Goal: Task Accomplishment & Management: Use online tool/utility

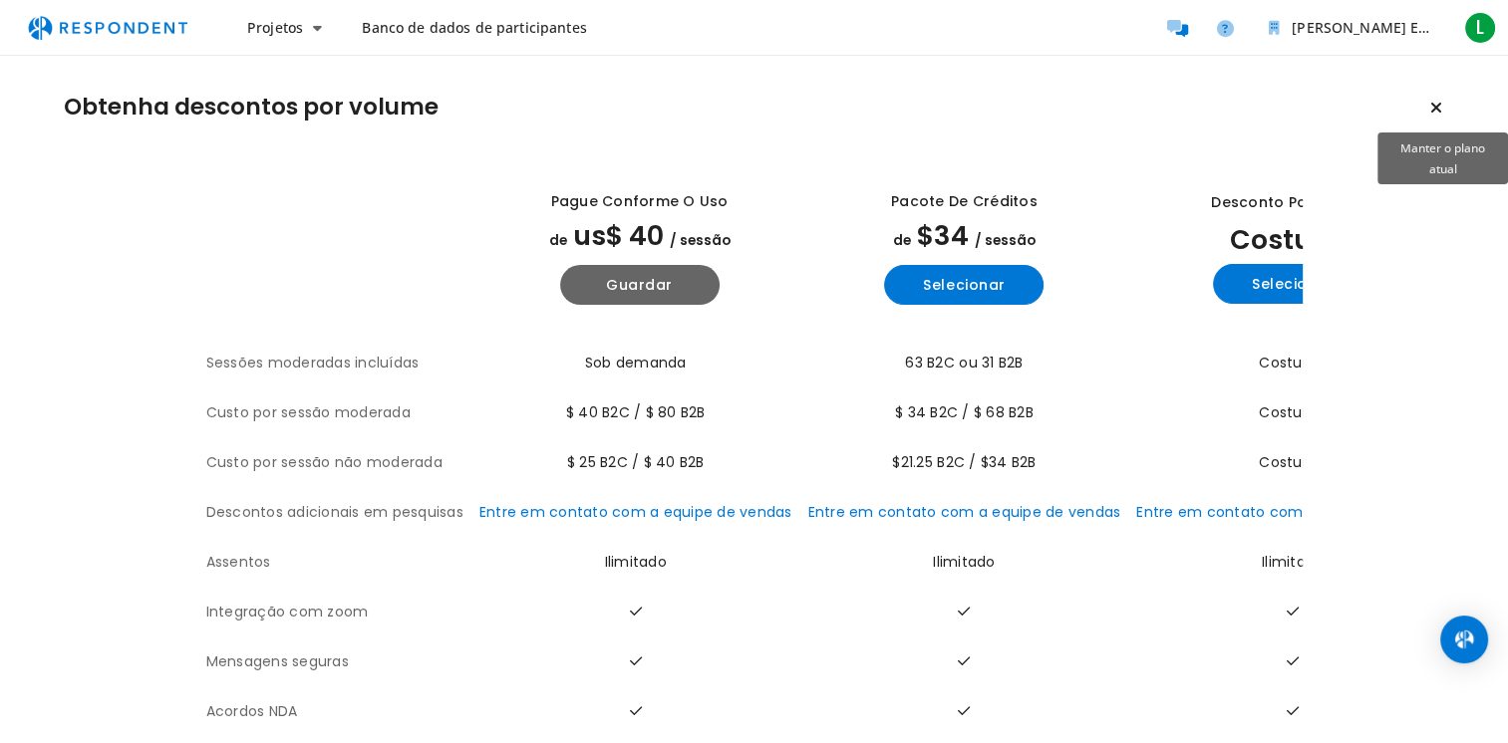
click at [1439, 106] on icon "Manter o plano atual" at bounding box center [1436, 108] width 12 height 16
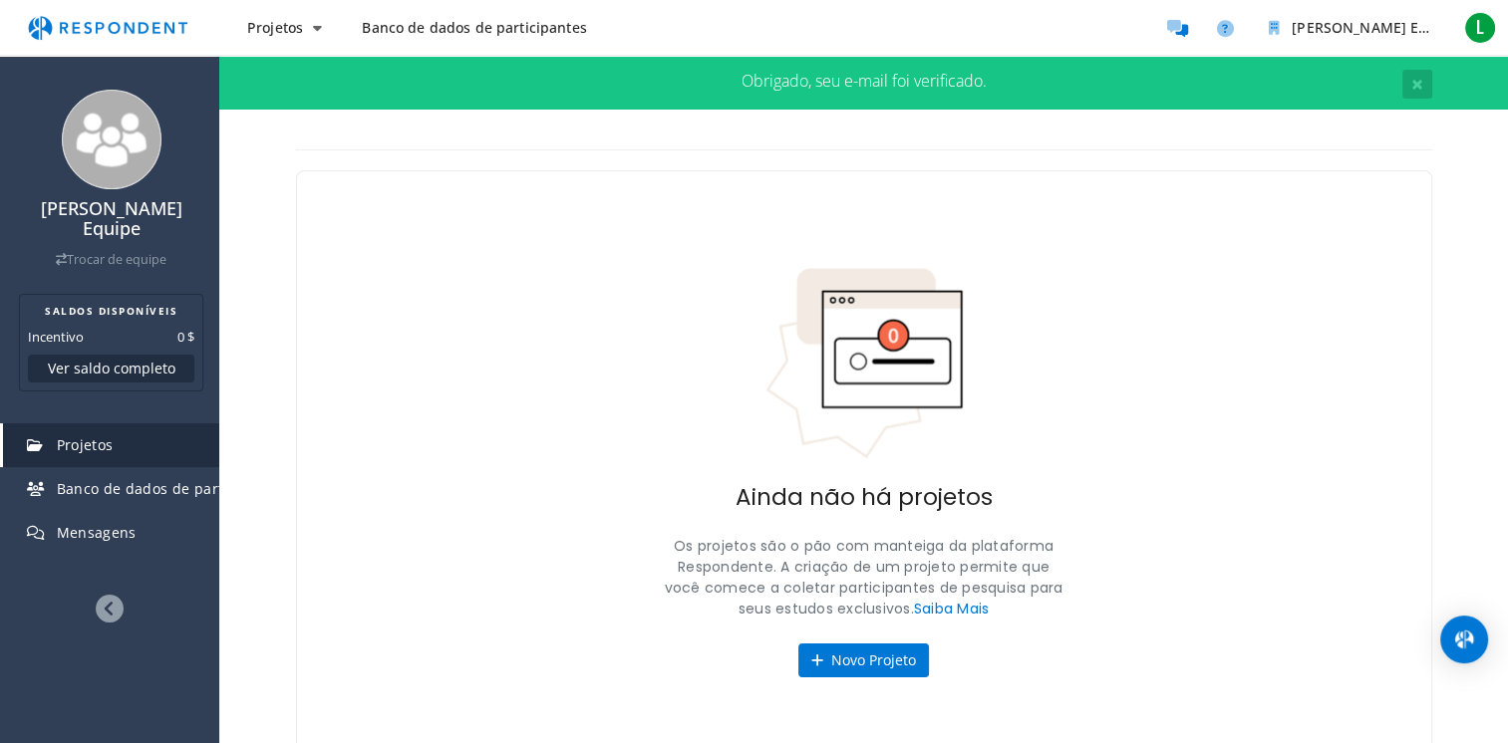
click at [439, 38] on link "Banco de dados de participantes" at bounding box center [474, 28] width 256 height 36
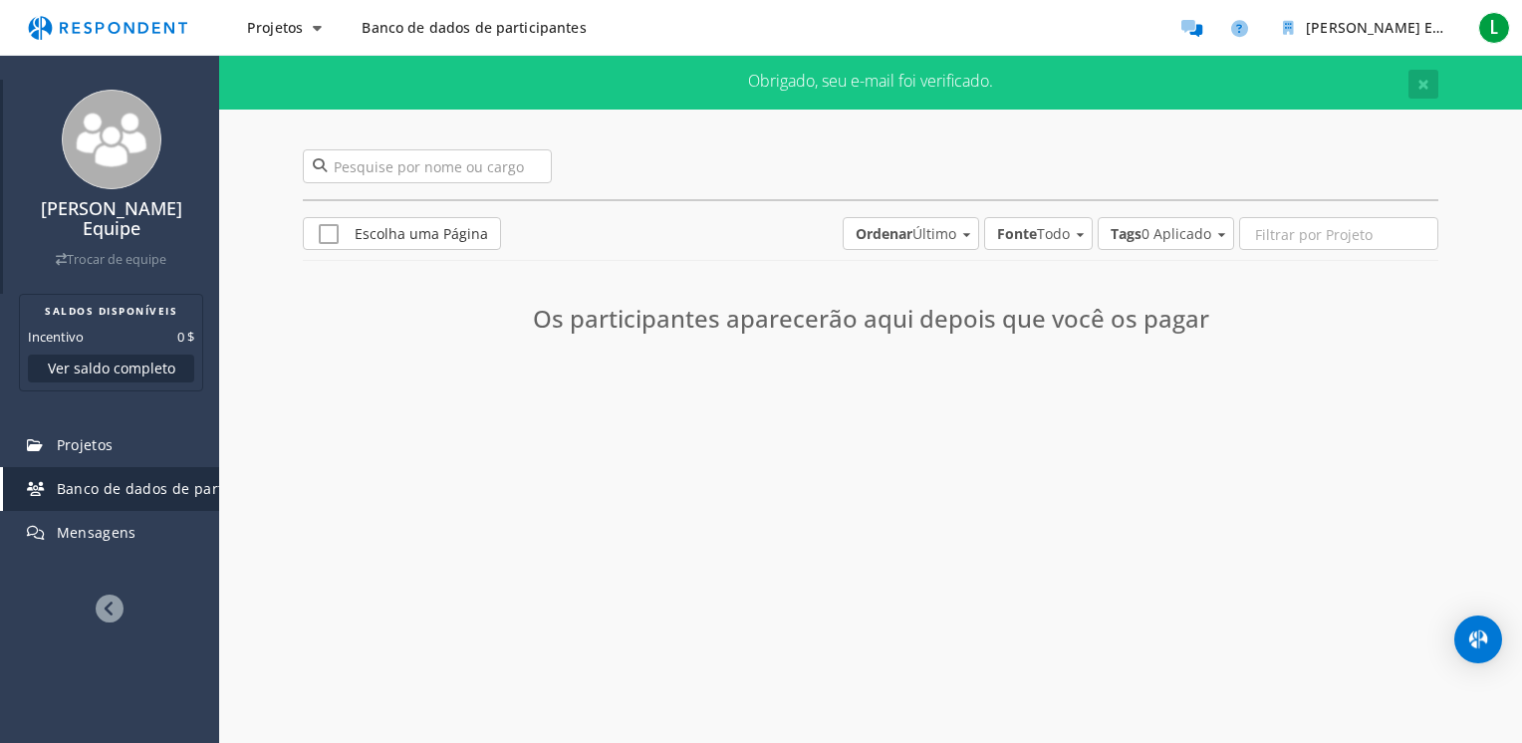
click at [132, 141] on img at bounding box center [112, 140] width 100 height 100
click at [100, 251] on font "Trocar de equipe" at bounding box center [117, 259] width 100 height 17
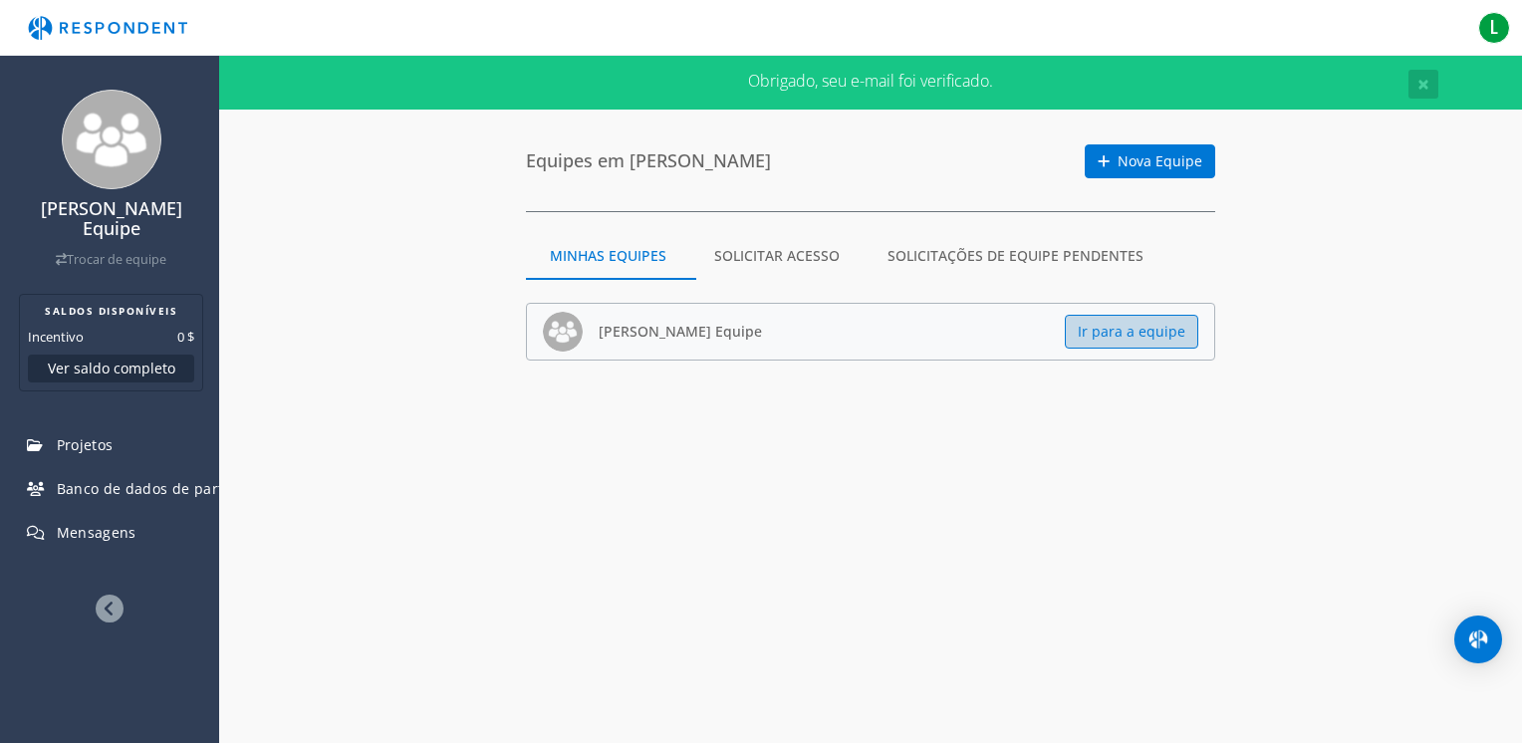
click at [1168, 333] on button "Ir para a equipe" at bounding box center [1132, 332] width 134 height 34
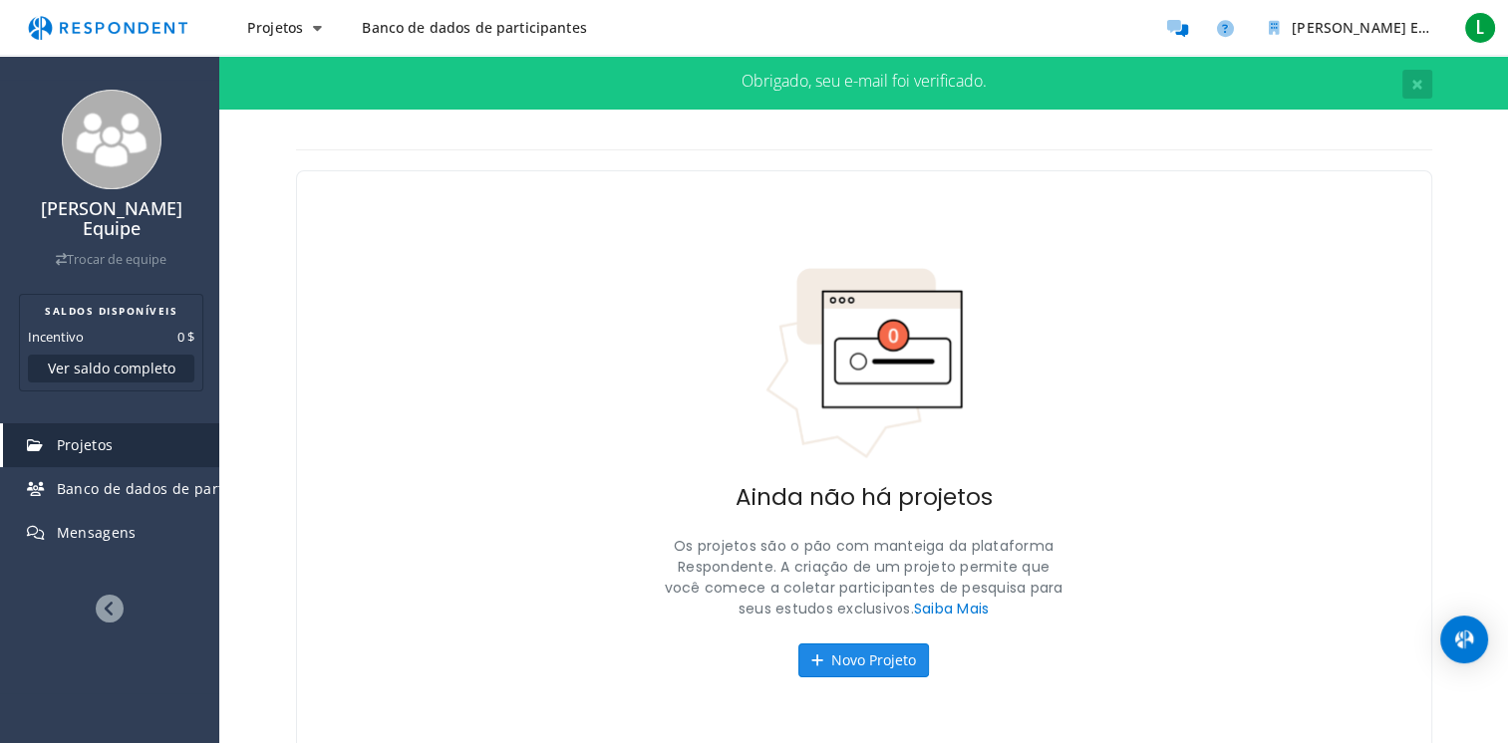
click at [876, 660] on font "Novo Projeto" at bounding box center [873, 660] width 85 height 19
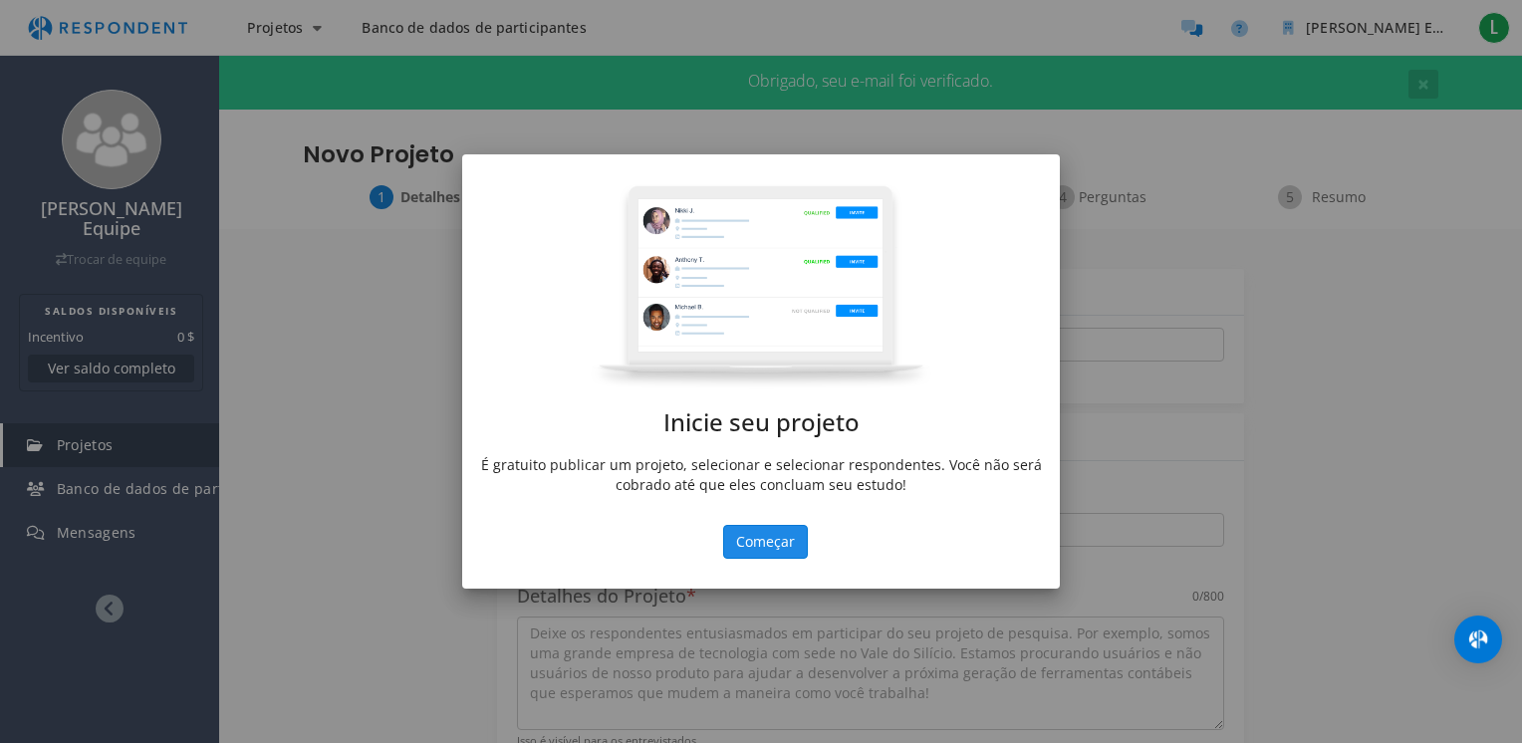
click at [766, 542] on button "Começar" at bounding box center [765, 542] width 85 height 34
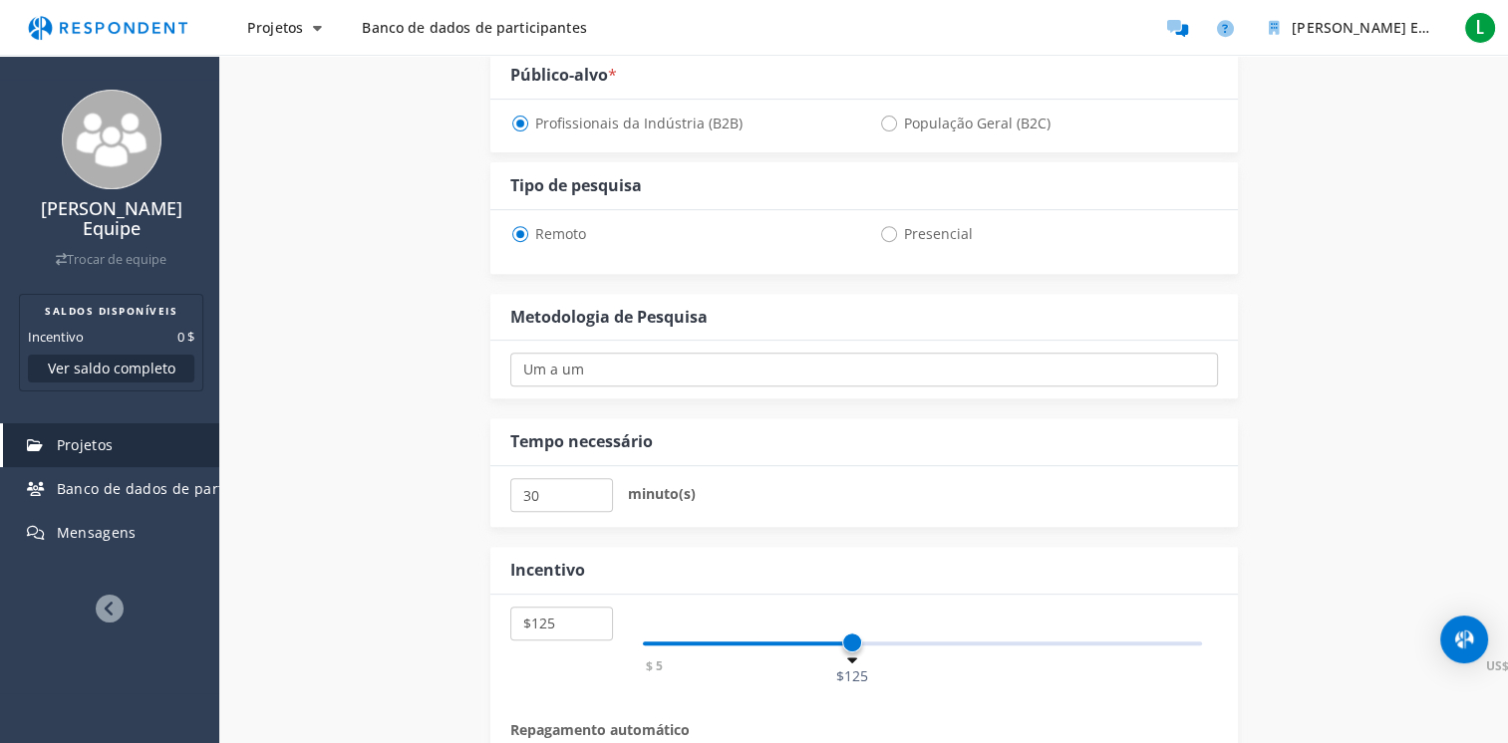
scroll to position [1096, 0]
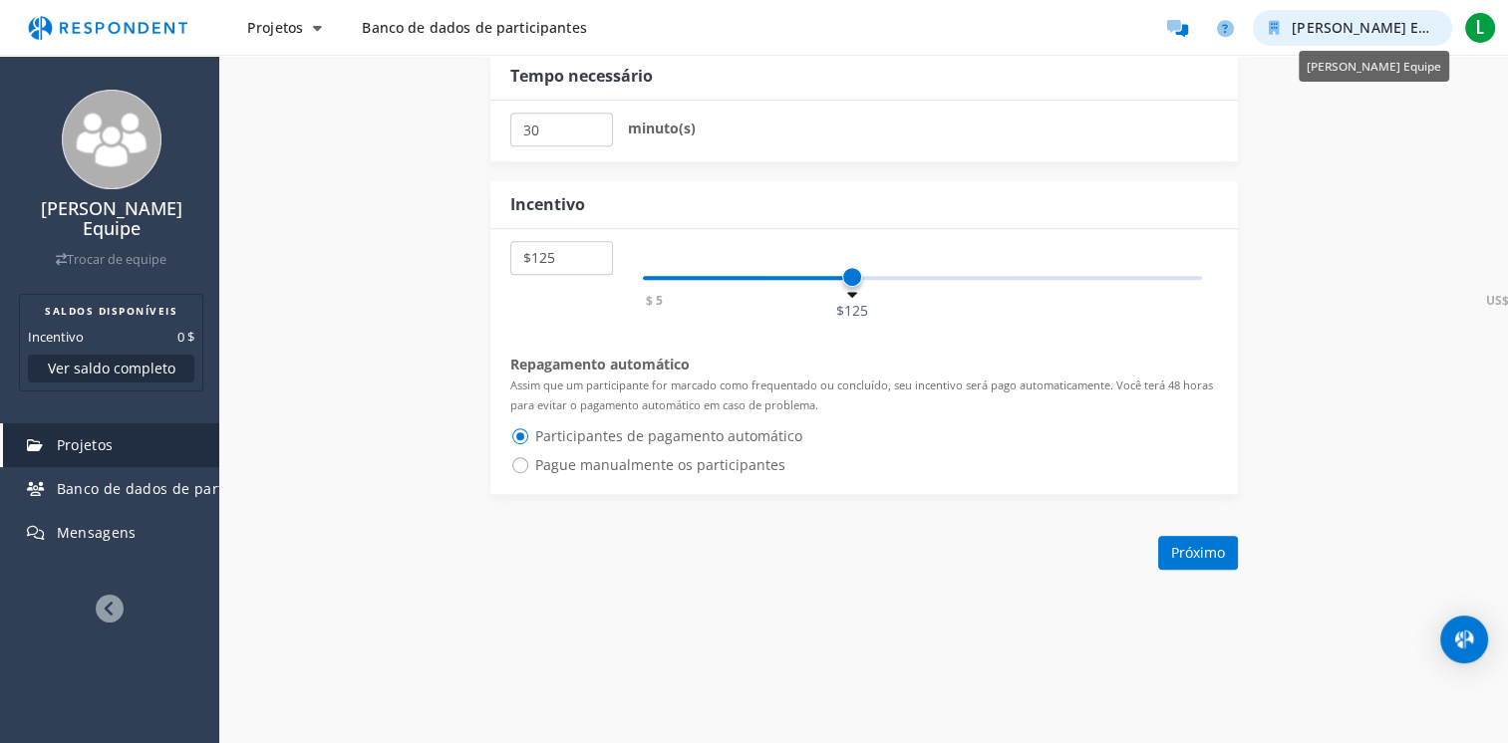
click at [1468, 30] on icon "Lívia Maria Equipe" at bounding box center [1472, 28] width 9 height 14
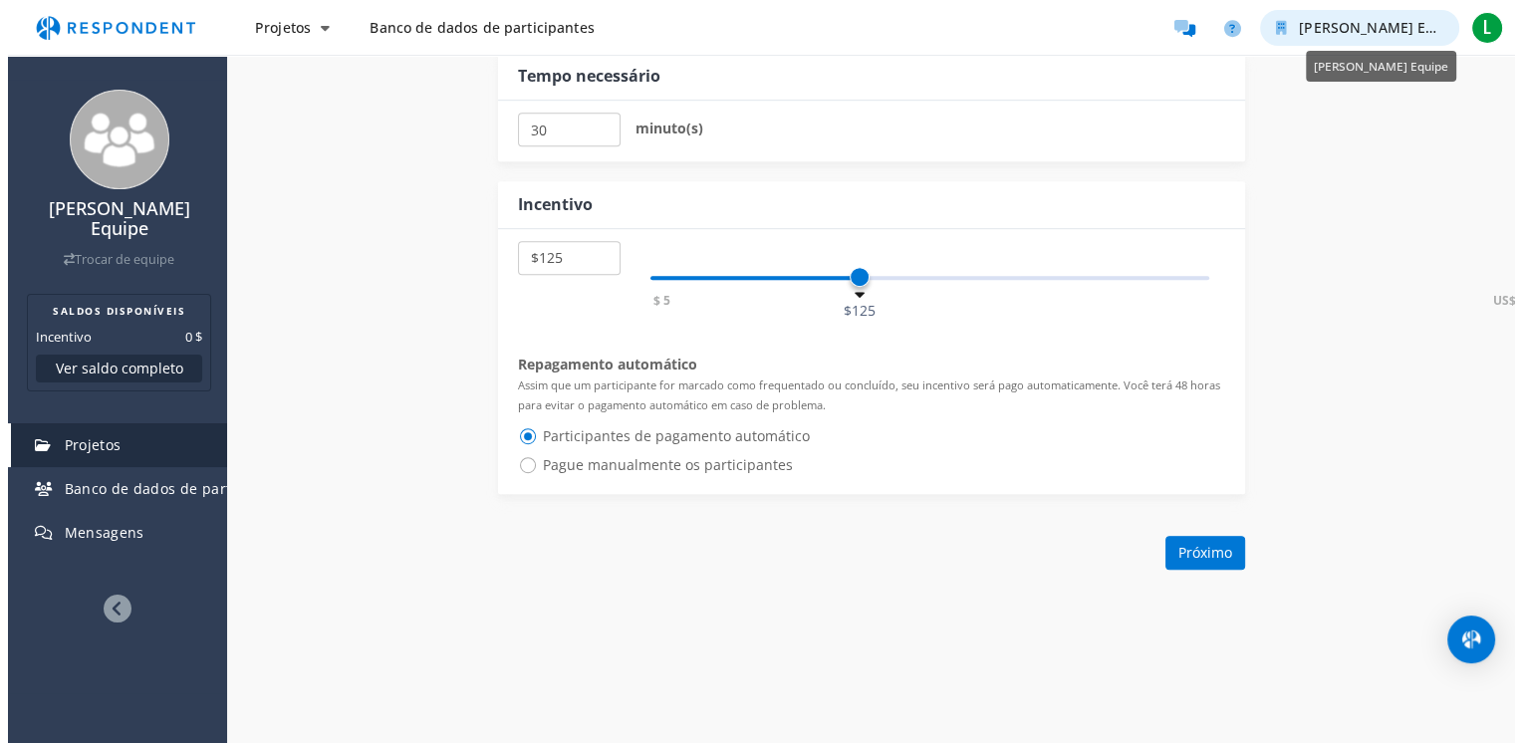
scroll to position [0, 0]
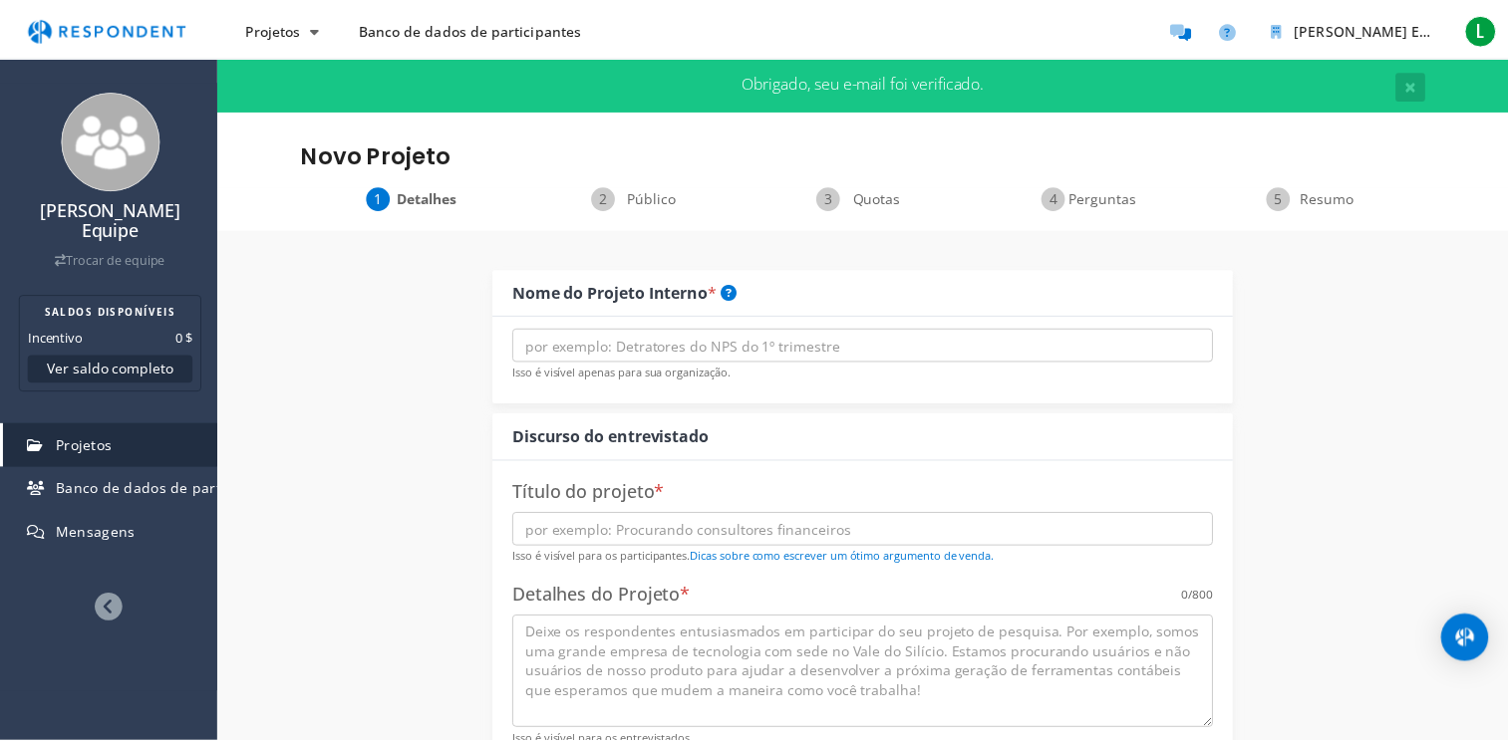
scroll to position [1096, 0]
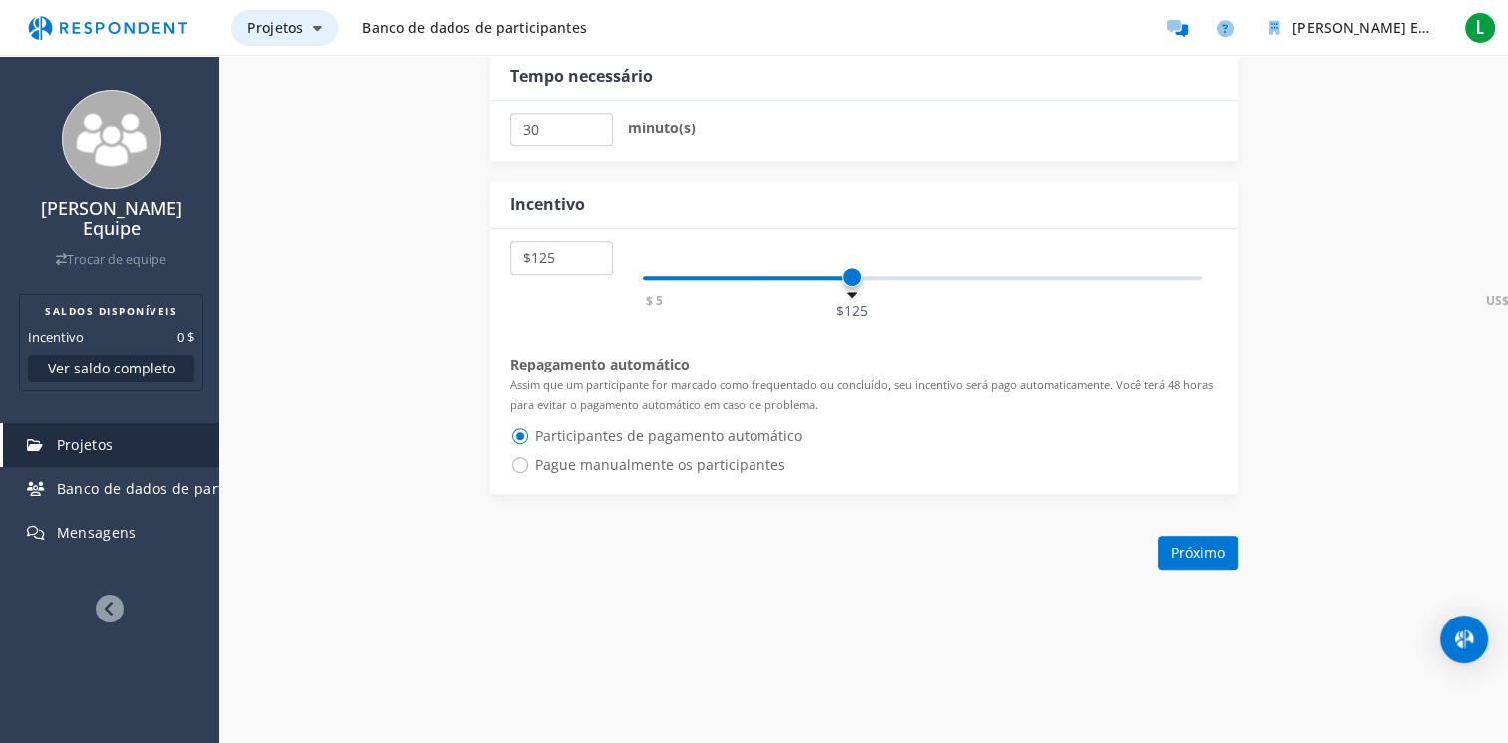
click at [323, 32] on button "Projetos" at bounding box center [284, 28] width 107 height 36
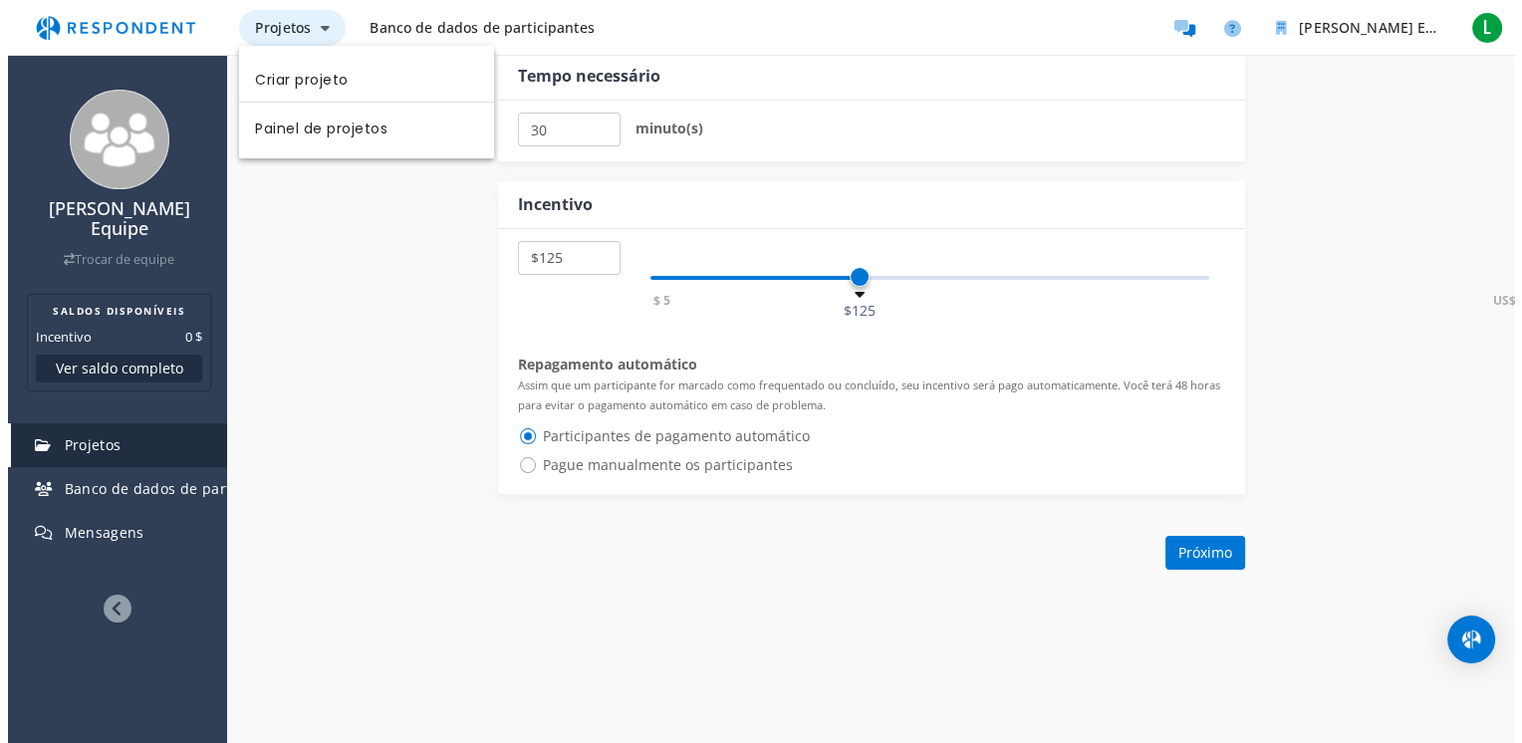
scroll to position [0, 0]
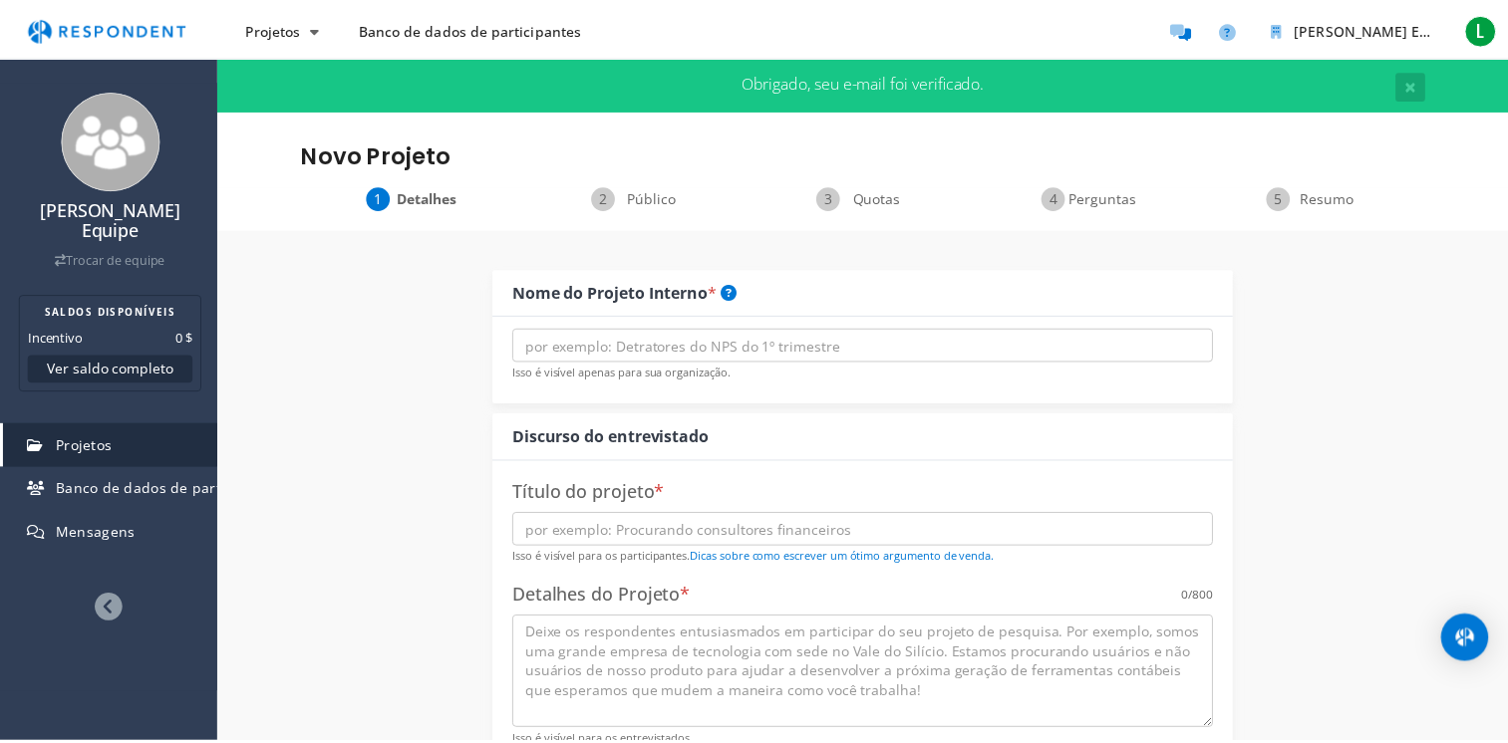
scroll to position [1096, 0]
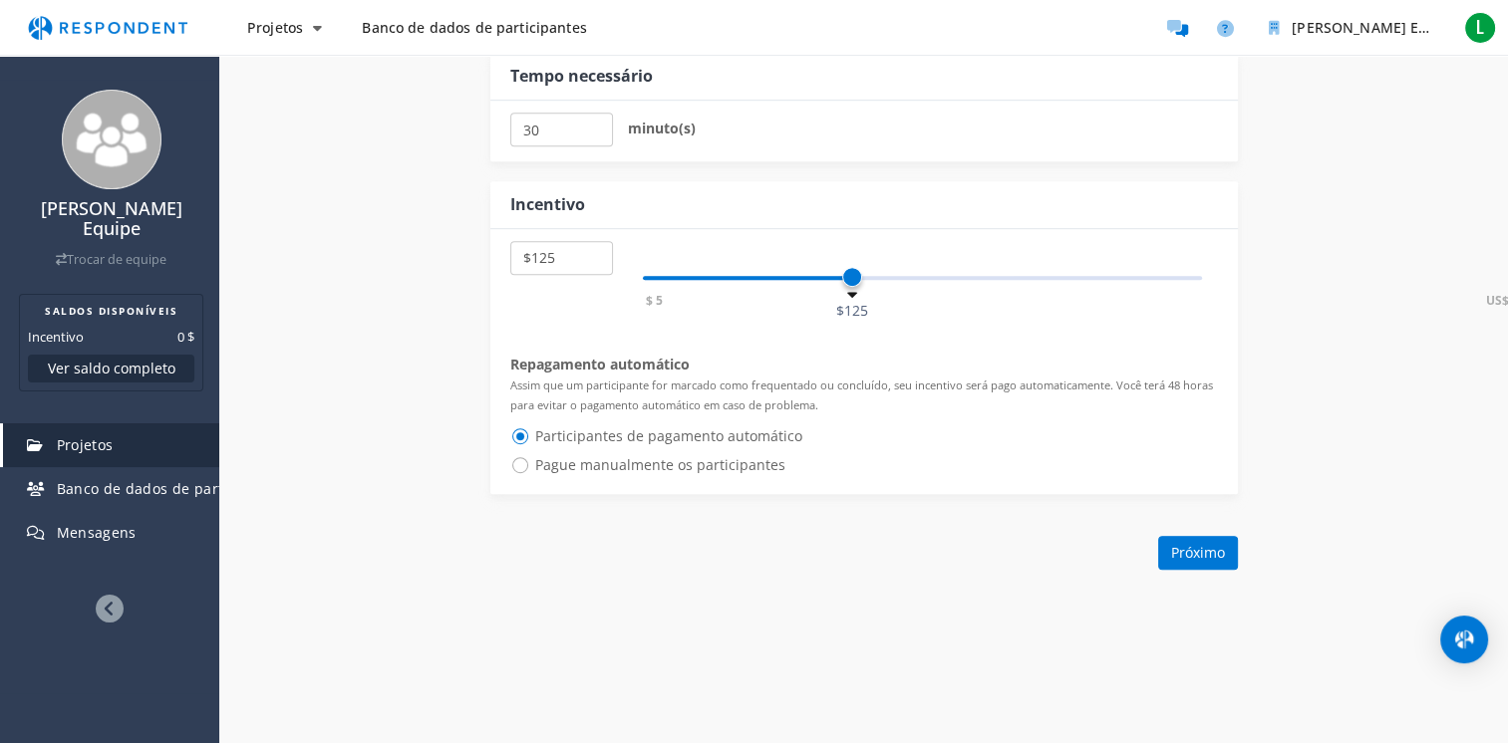
click at [416, 25] on span "Banco de dados de participantes" at bounding box center [474, 27] width 224 height 19
